Goal: Task Accomplishment & Management: Complete application form

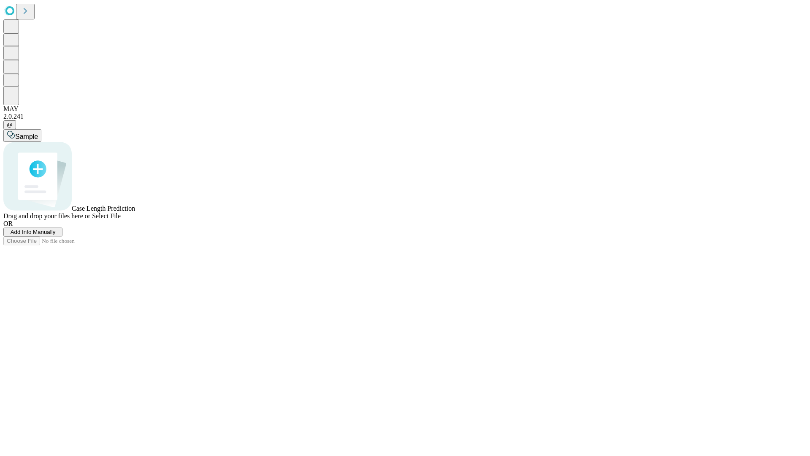
click at [56, 235] on span "Add Info Manually" at bounding box center [33, 232] width 45 height 6
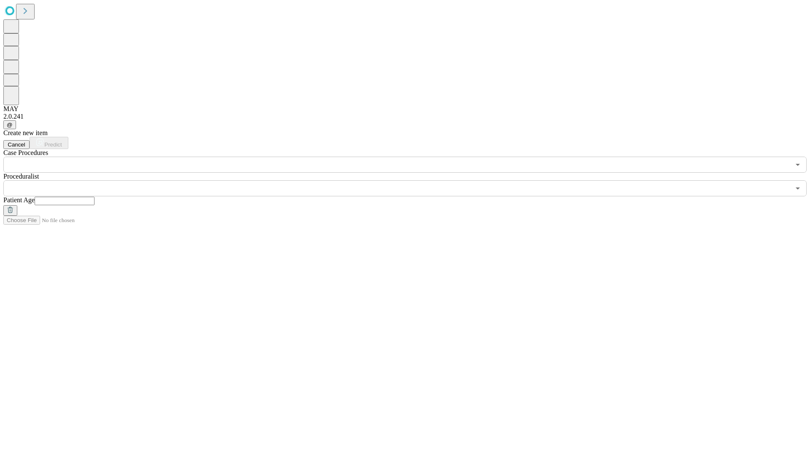
click at [94, 197] on input "text" at bounding box center [65, 201] width 60 height 8
type input "*"
click at [411, 180] on input "text" at bounding box center [396, 188] width 787 height 16
